Goal: Find specific page/section: Find specific page/section

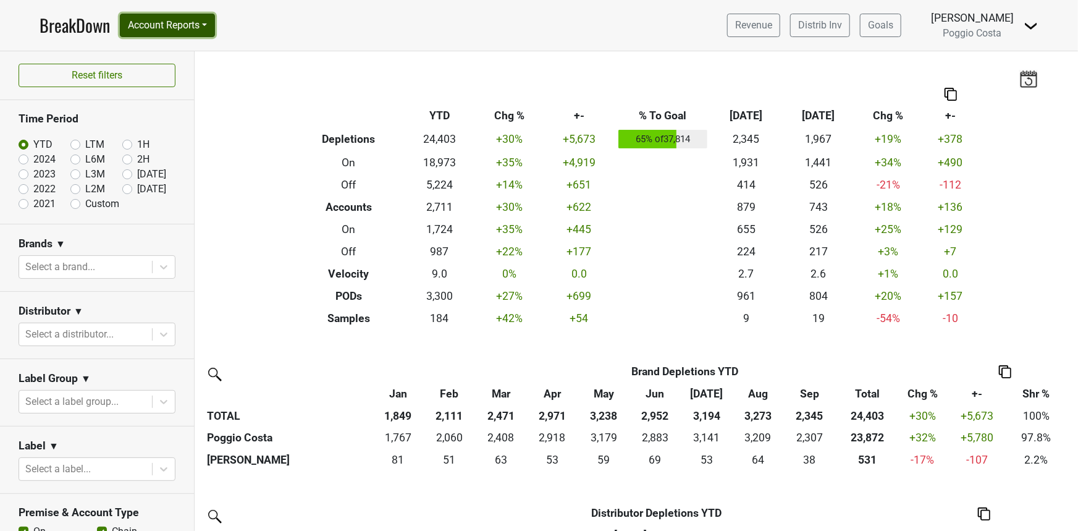
click at [172, 20] on button "Account Reports" at bounding box center [167, 25] width 95 height 23
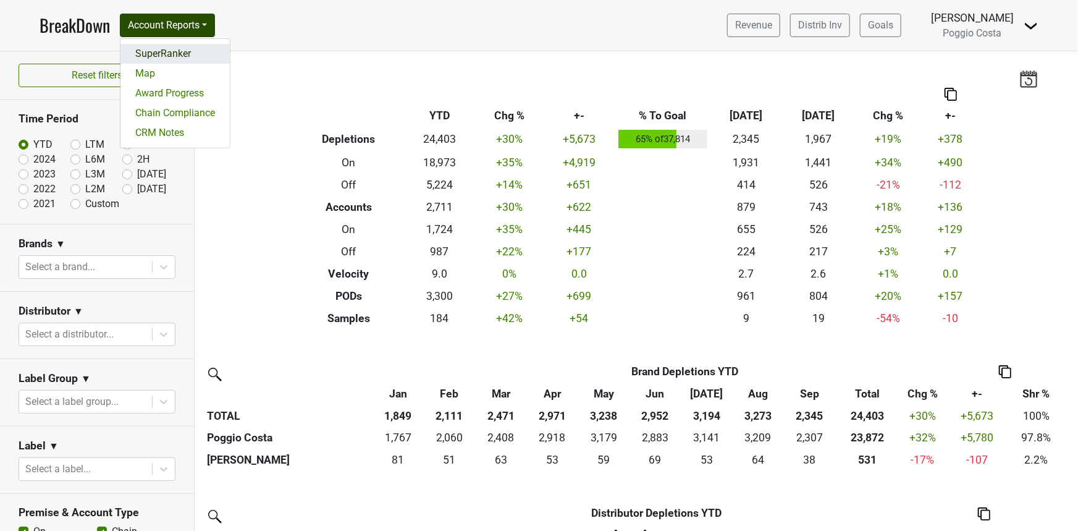
click at [148, 49] on link "SuperRanker" at bounding box center [174, 54] width 109 height 20
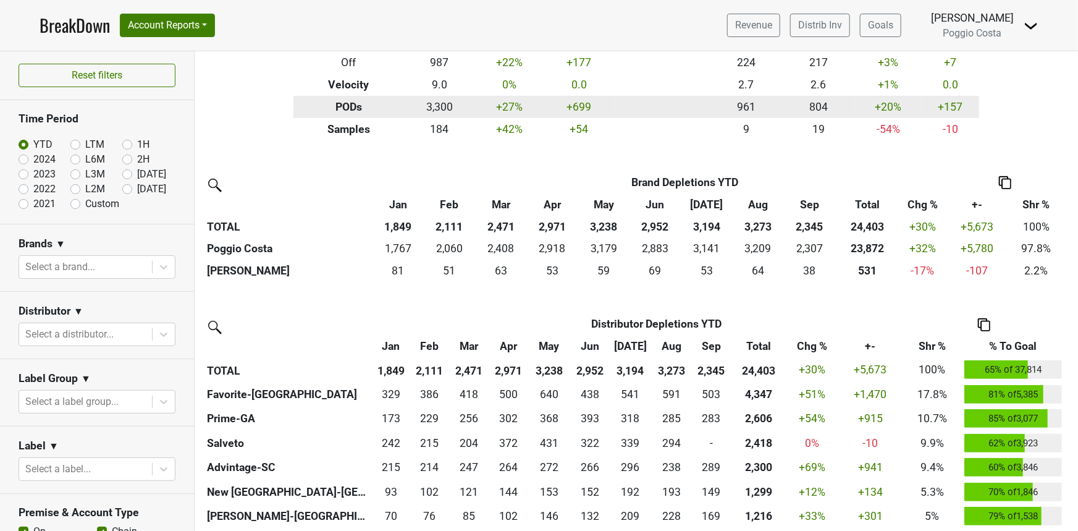
scroll to position [190, 0]
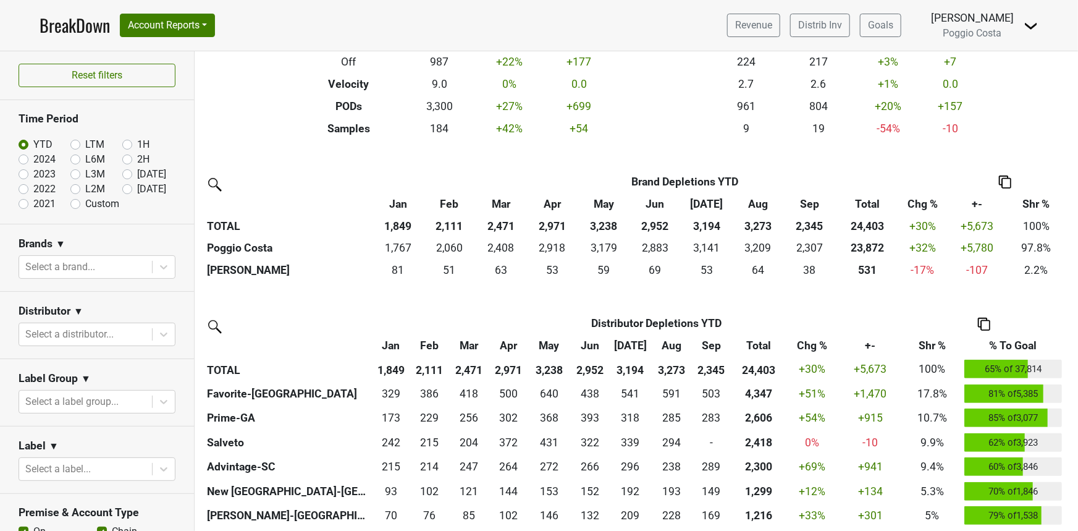
click at [85, 145] on label "LTM" at bounding box center [94, 144] width 19 height 15
click at [75, 145] on input "LTM" at bounding box center [94, 143] width 49 height 12
radio input "true"
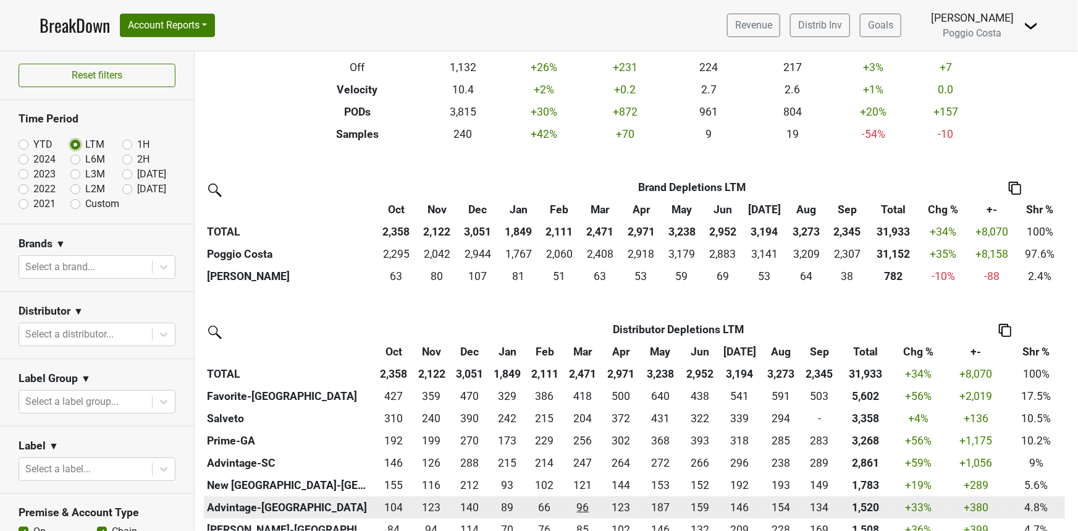
scroll to position [195, 0]
